Goal: Transaction & Acquisition: Purchase product/service

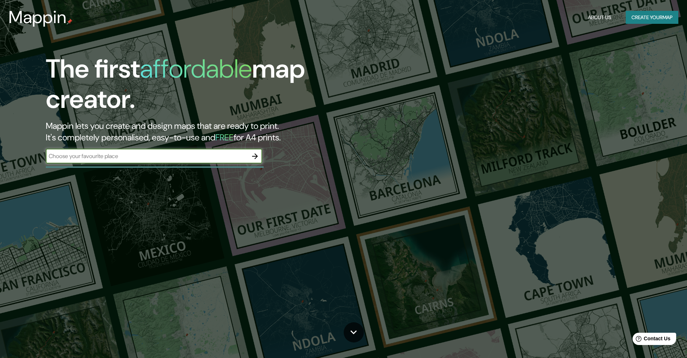
click at [113, 155] on input "text" at bounding box center [147, 156] width 202 height 8
type input "[GEOGRAPHIC_DATA]"
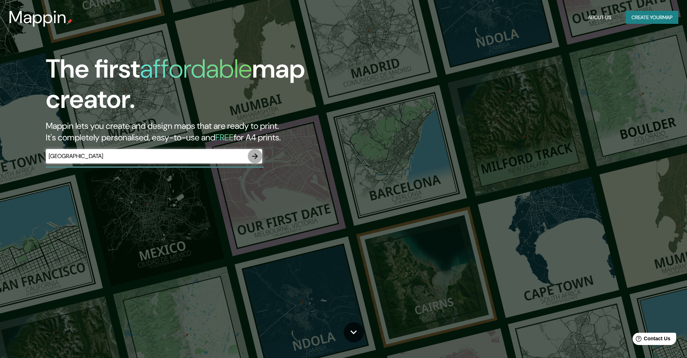
click at [256, 156] on icon "button" at bounding box center [255, 156] width 9 height 9
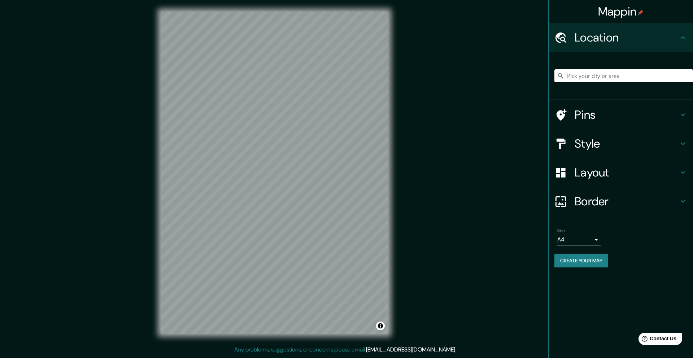
click at [445, 154] on div "Mappin Location Pins Style Layout Border Choose a border. Hint : you can make l…" at bounding box center [346, 178] width 693 height 357
click at [405, 75] on div "Mappin Location Pins Style Layout Border Choose a border. Hint : you can make l…" at bounding box center [346, 178] width 693 height 357
click at [570, 143] on div at bounding box center [564, 143] width 20 height 13
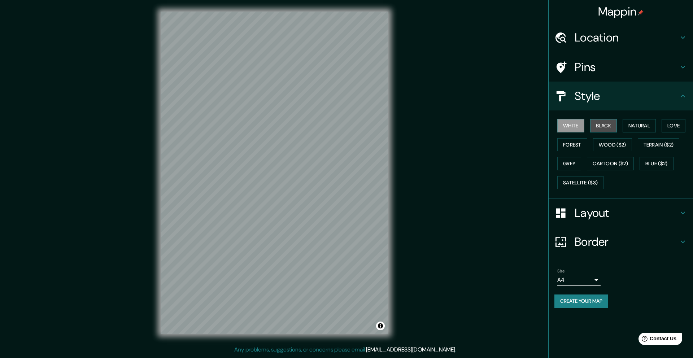
click at [596, 129] on button "Black" at bounding box center [603, 125] width 27 height 13
click at [634, 127] on button "Natural" at bounding box center [638, 125] width 33 height 13
click at [678, 125] on button "Love" at bounding box center [673, 125] width 24 height 13
click at [564, 145] on button "Forest" at bounding box center [572, 144] width 30 height 13
click at [606, 145] on button "Wood ($2)" at bounding box center [612, 144] width 39 height 13
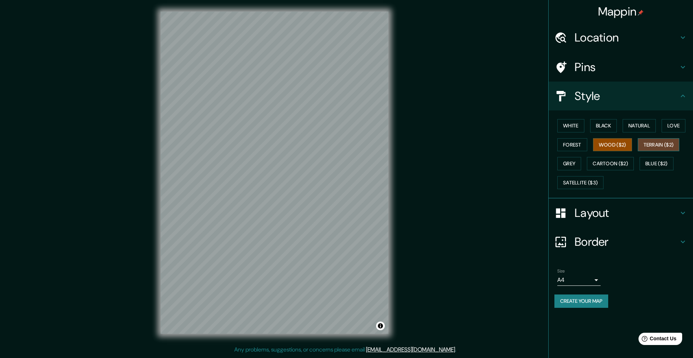
click at [655, 143] on button "Terrain ($2)" at bounding box center [659, 144] width 42 height 13
click at [600, 124] on button "Black" at bounding box center [603, 125] width 27 height 13
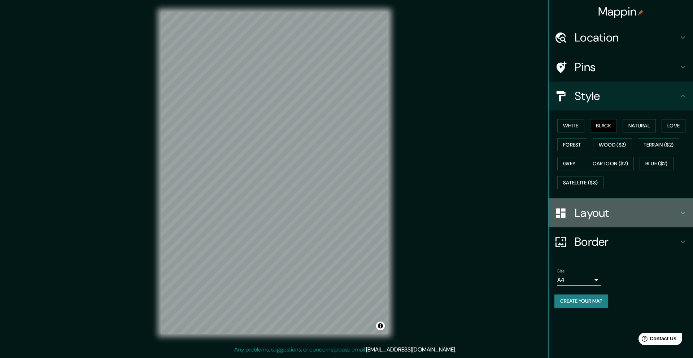
click at [585, 210] on h4 "Layout" at bounding box center [626, 213] width 104 height 14
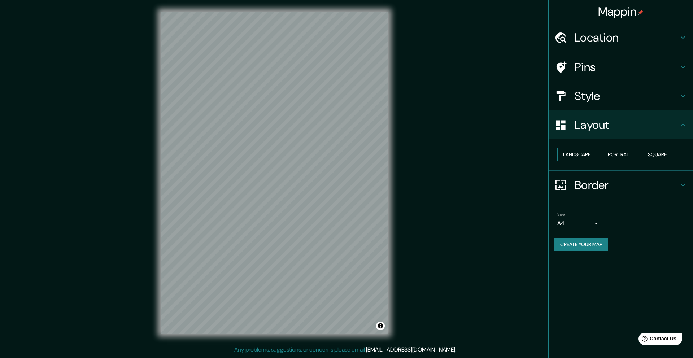
click at [578, 156] on button "Landscape" at bounding box center [576, 154] width 39 height 13
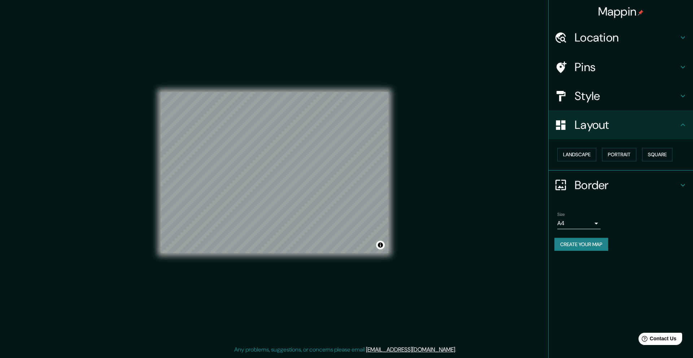
click at [473, 170] on div "Mappin Location Pins Style Layout Landscape Portrait Square Border Choose a bor…" at bounding box center [346, 178] width 693 height 357
click at [566, 226] on body "Mappin Location Pins Style Layout Landscape Portrait Square Border Choose a bor…" at bounding box center [346, 179] width 693 height 358
click at [571, 283] on div at bounding box center [346, 179] width 693 height 358
drag, startPoint x: 277, startPoint y: 254, endPoint x: 91, endPoint y: 146, distance: 215.0
click at [91, 146] on div "Mappin Location Pins Style Layout Landscape Portrait Square Border Choose a bor…" at bounding box center [346, 178] width 693 height 357
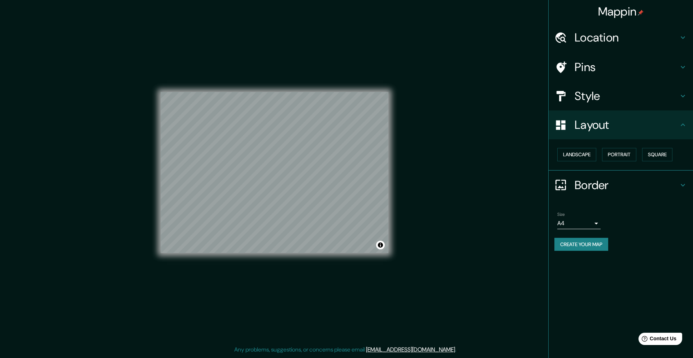
click at [515, 114] on div "Mappin Location Pins Style Layout Landscape Portrait Square Border Choose a bor…" at bounding box center [346, 178] width 693 height 357
click at [512, 130] on div "Mappin Location Pins Style Layout Landscape Portrait Square Border Choose a bor…" at bounding box center [346, 178] width 693 height 357
